Goal: Obtain resource: Obtain resource

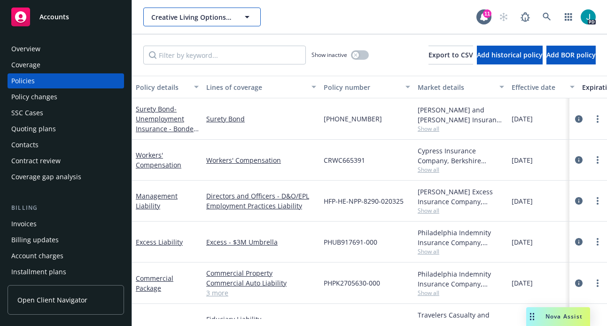
click at [187, 19] on span "Creative Living Options, Inc" at bounding box center [191, 17] width 81 height 10
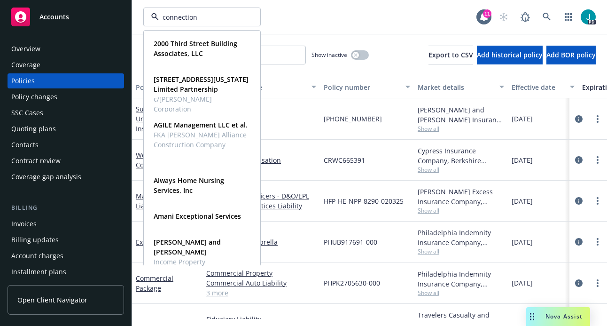
type input "connections"
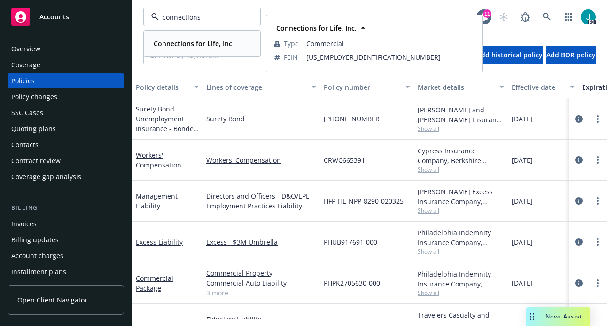
click at [213, 44] on strong "Connections for Life, Inc." at bounding box center [194, 43] width 80 height 9
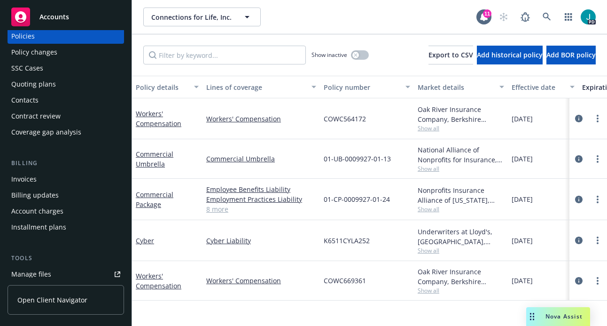
scroll to position [95, 0]
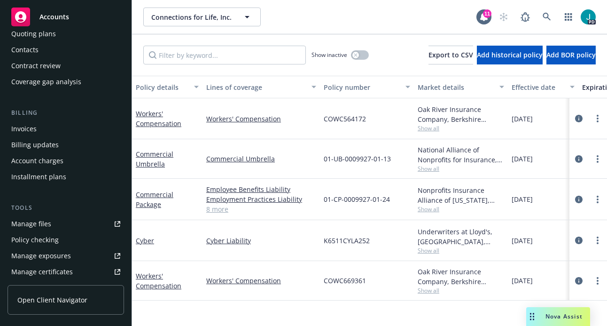
click at [52, 225] on link "Manage files" at bounding box center [66, 223] width 116 height 15
click at [59, 223] on link "Manage files" at bounding box center [66, 223] width 116 height 15
click at [173, 13] on span "Connections for Life, Inc." at bounding box center [191, 17] width 81 height 10
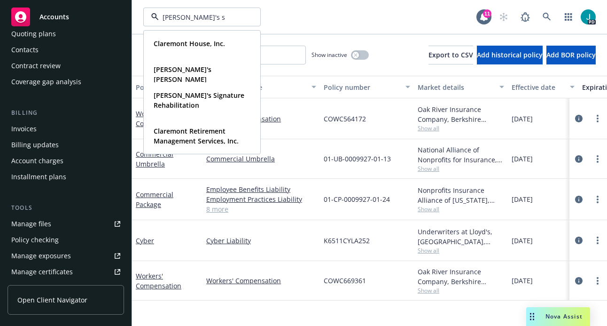
type input "[PERSON_NAME]'s si"
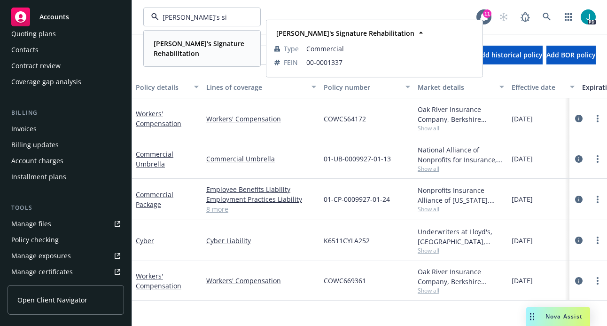
click at [184, 54] on strong "[PERSON_NAME]'s Signature Rehabilitation" at bounding box center [199, 48] width 91 height 19
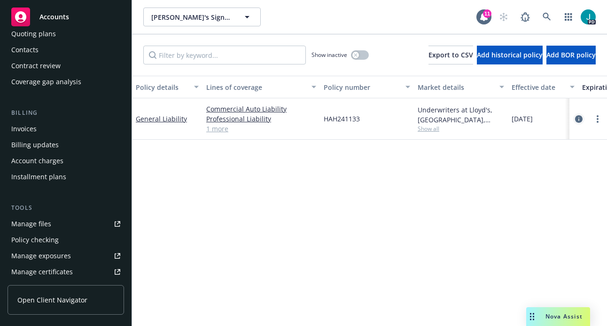
click at [580, 118] on icon "circleInformation" at bounding box center [579, 119] width 8 height 8
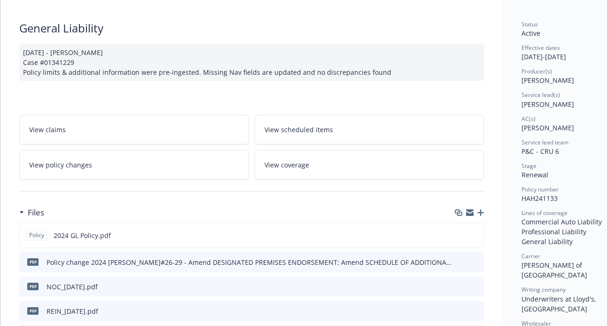
scroll to position [147, 0]
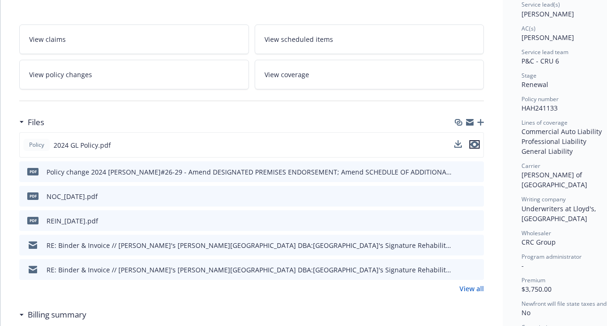
click at [477, 145] on icon "preview file" at bounding box center [474, 144] width 8 height 7
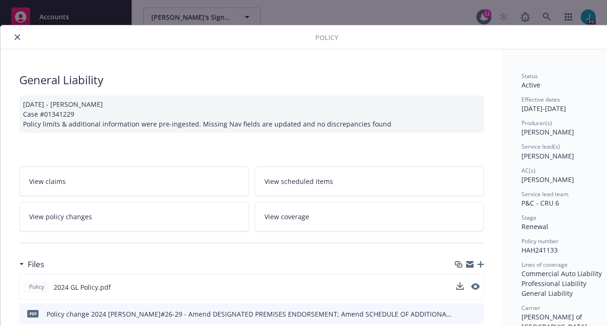
scroll to position [0, 0]
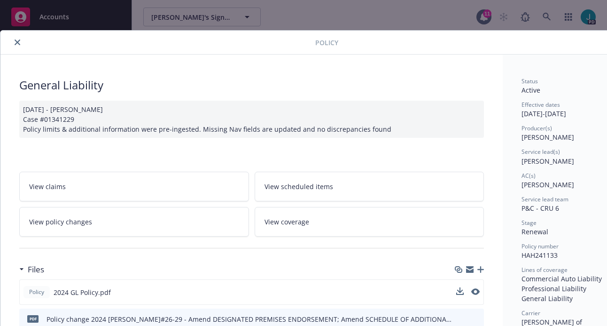
click at [16, 41] on icon "close" at bounding box center [18, 42] width 6 height 6
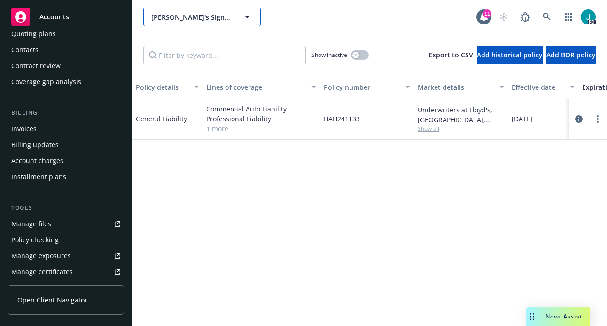
click at [212, 16] on span "[PERSON_NAME]'s Signature Rehabilitation" at bounding box center [191, 17] width 81 height 10
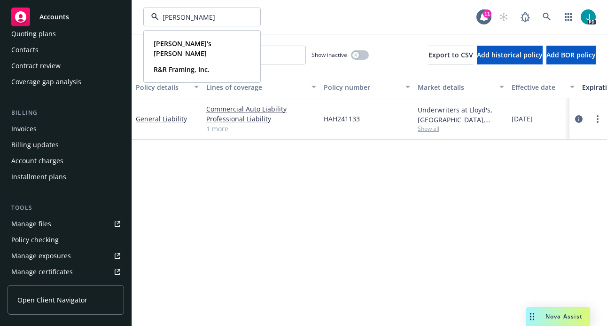
type input "[PERSON_NAME]"
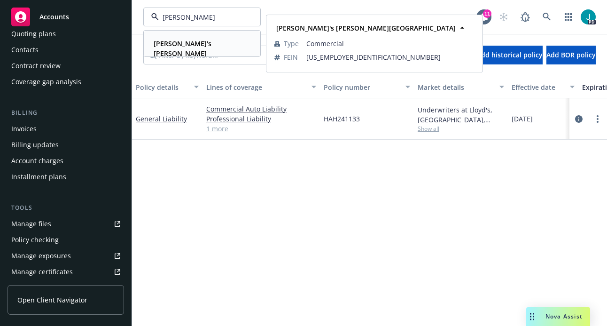
click at [220, 44] on strong "[PERSON_NAME]'s [PERSON_NAME][GEOGRAPHIC_DATA]" at bounding box center [187, 53] width 67 height 29
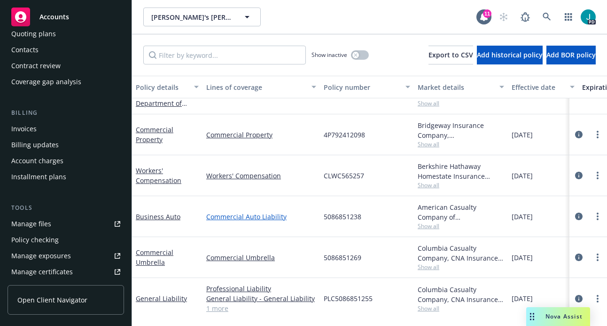
scroll to position [74, 0]
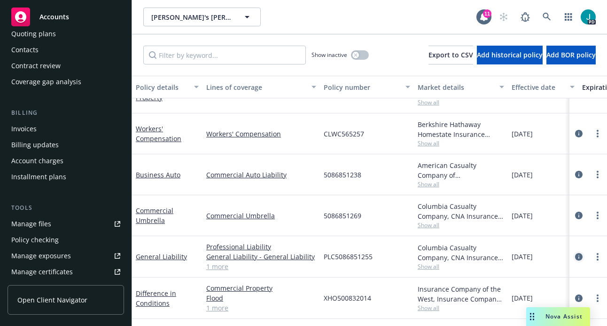
click at [575, 253] on icon "circleInformation" at bounding box center [579, 257] width 8 height 8
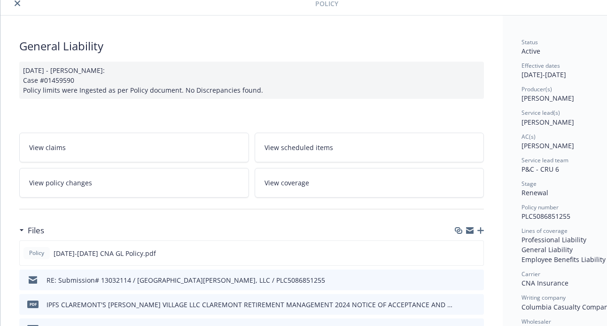
scroll to position [76, 0]
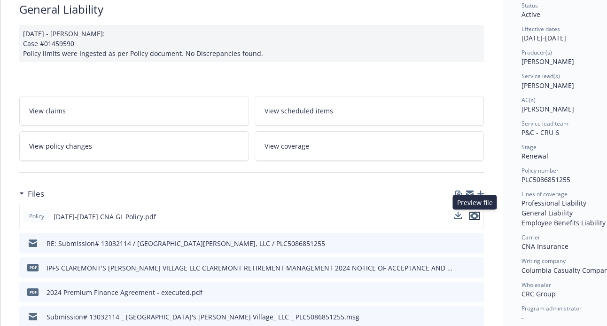
click at [475, 217] on icon "preview file" at bounding box center [474, 215] width 8 height 7
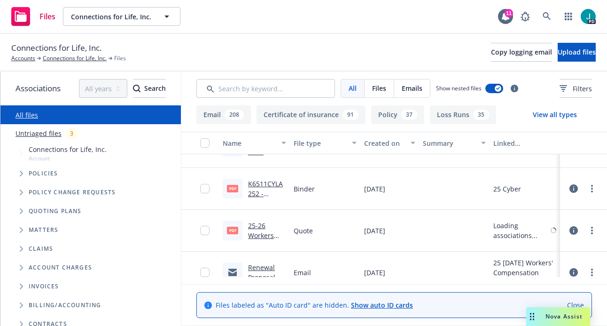
scroll to position [750, 0]
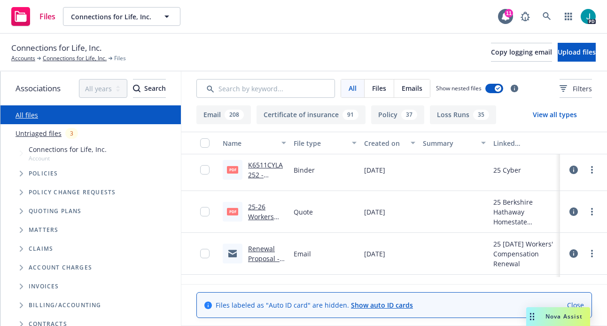
click at [255, 213] on link "25-26 Workers Compensation Quote.pdf" at bounding box center [267, 226] width 38 height 48
